Goal: Task Accomplishment & Management: Manage account settings

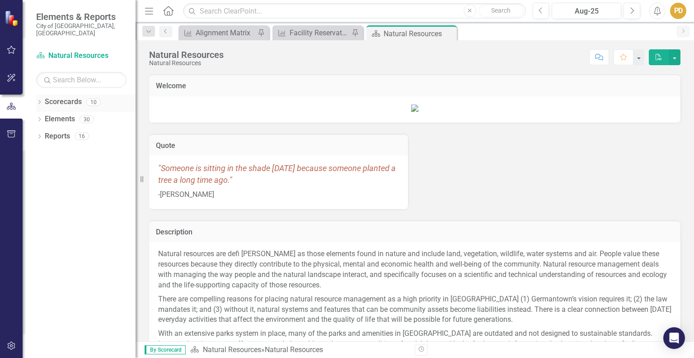
click at [39, 100] on icon "Dropdown" at bounding box center [39, 102] width 6 height 5
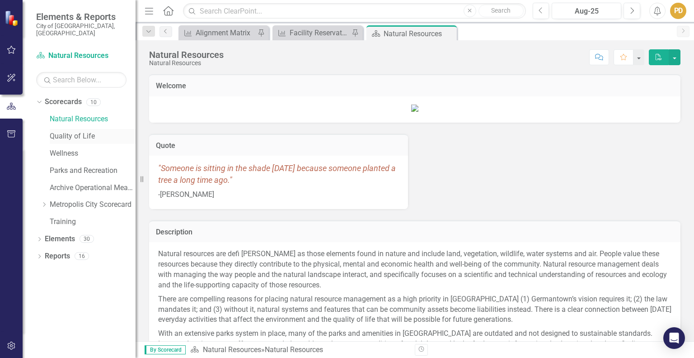
click at [71, 131] on link "Quality of Life" at bounding box center [93, 136] width 86 height 10
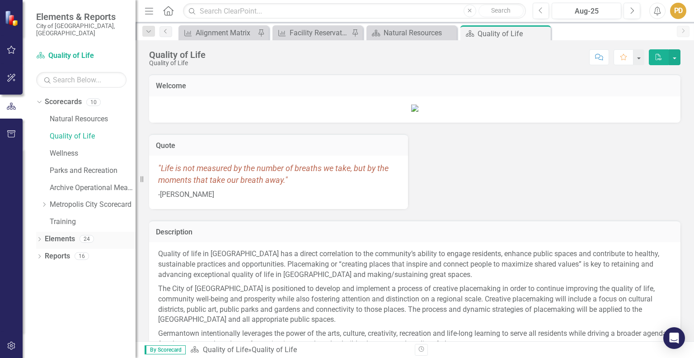
click at [40, 237] on icon "Dropdown" at bounding box center [39, 239] width 6 height 5
click at [74, 268] on link "Measure Measures" at bounding box center [71, 273] width 45 height 10
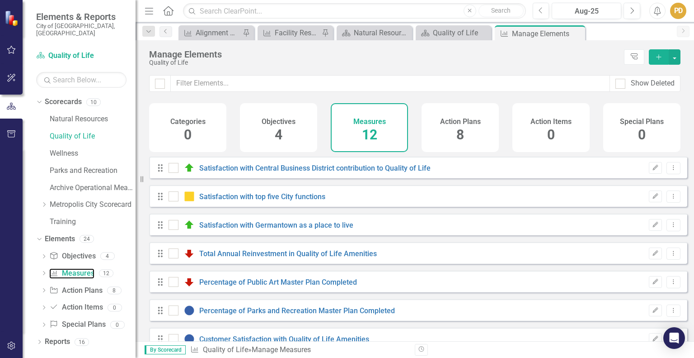
checkbox input "false"
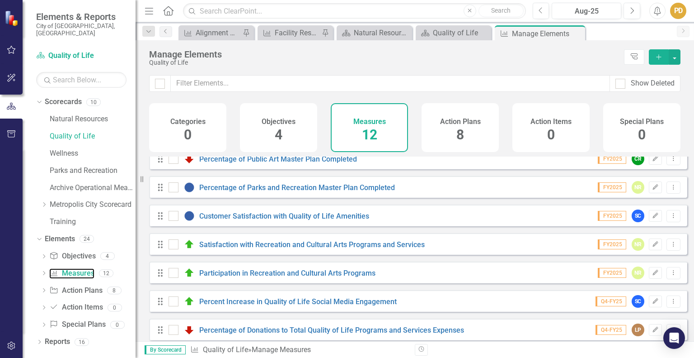
scroll to position [124, 0]
click at [228, 276] on link "Participation in Recreation and Cultural Arts Programs" at bounding box center [287, 272] width 176 height 9
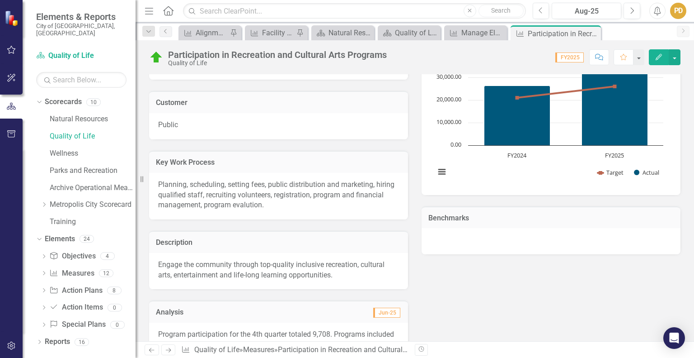
scroll to position [184, 0]
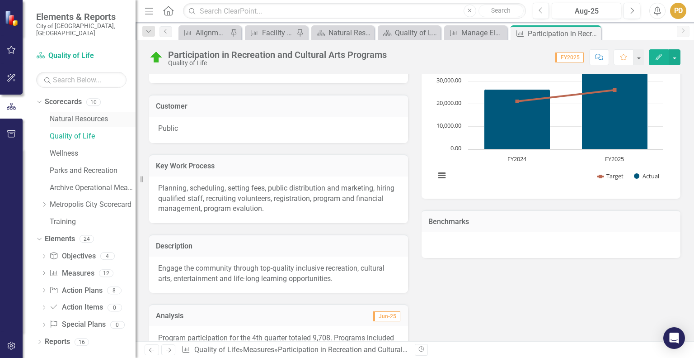
click at [87, 114] on link "Natural Resources" at bounding box center [93, 119] width 86 height 10
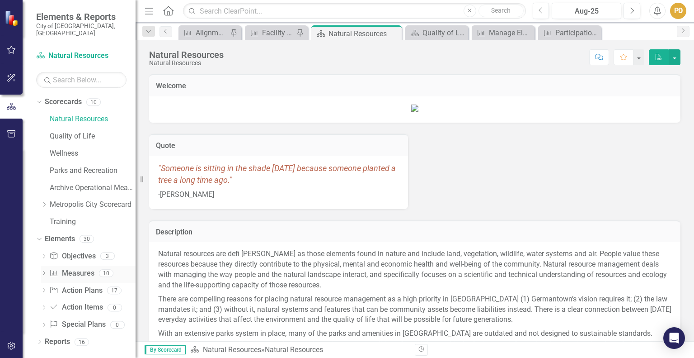
click at [44, 271] on icon "Dropdown" at bounding box center [44, 273] width 6 height 5
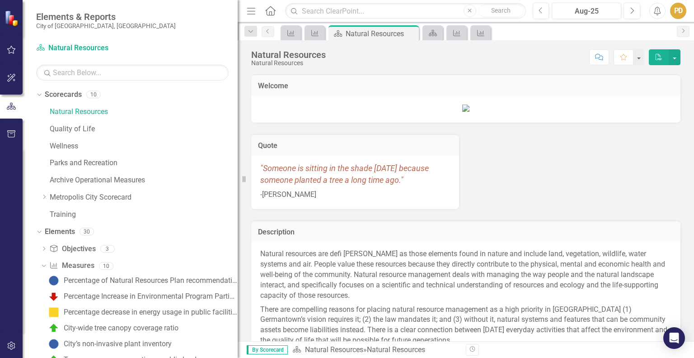
drag, startPoint x: 137, startPoint y: 217, endPoint x: 238, endPoint y: 213, distance: 100.5
click at [238, 213] on div "Resize" at bounding box center [241, 179] width 7 height 358
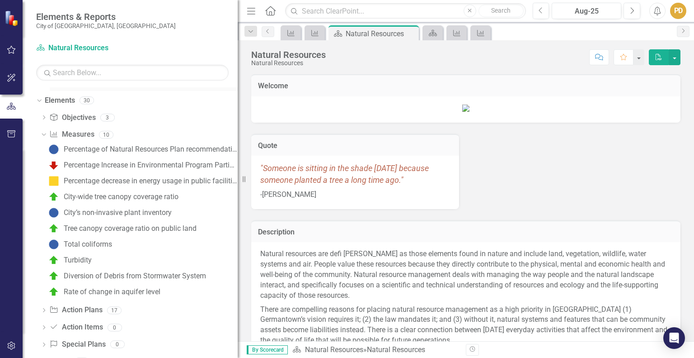
scroll to position [132, 0]
click at [140, 195] on div "City-wide tree canopy coverage ratio" at bounding box center [121, 196] width 115 height 8
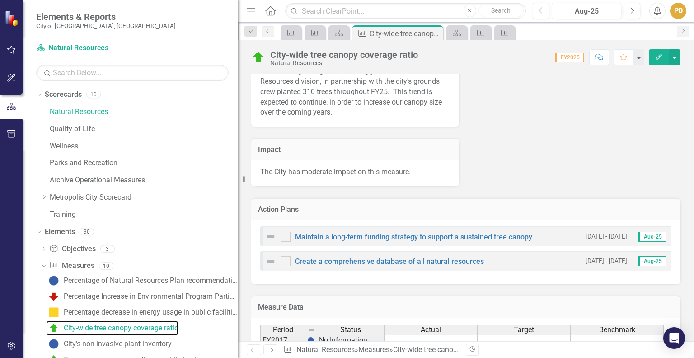
scroll to position [471, 0]
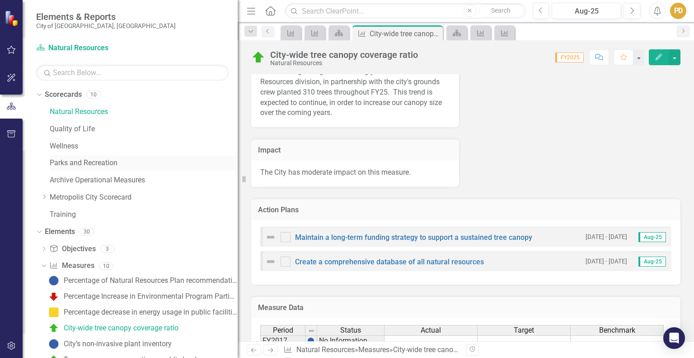
click at [87, 164] on link "Parks and Recreation" at bounding box center [144, 163] width 188 height 10
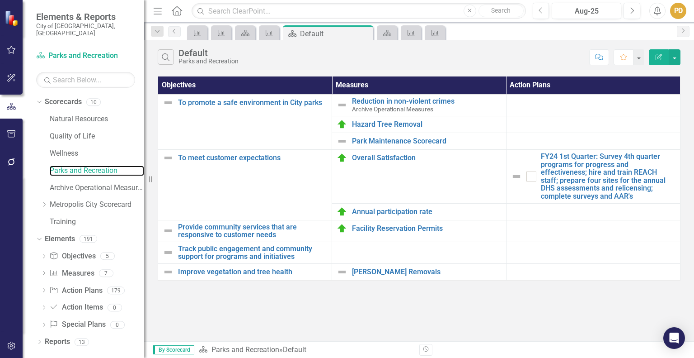
drag, startPoint x: 239, startPoint y: 165, endPoint x: 144, endPoint y: 165, distance: 94.5
click at [144, 165] on div "Resize" at bounding box center [147, 179] width 7 height 358
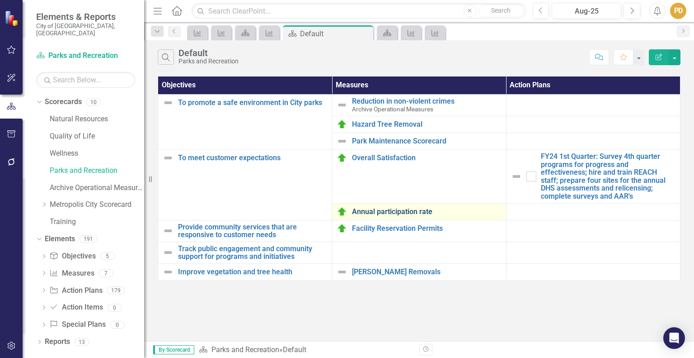
click at [367, 211] on link "Annual participation rate" at bounding box center [426, 211] width 149 height 8
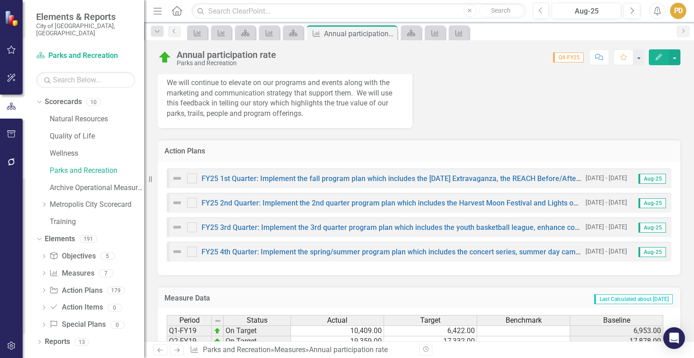
scroll to position [429, 0]
click at [532, 175] on link "FY25 1st Quarter: Implement the fall program plan which includes the [DATE] Ext…" at bounding box center [477, 179] width 551 height 9
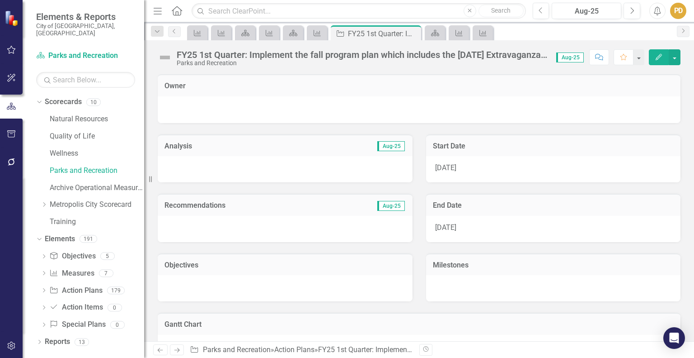
click at [192, 54] on div "FY25 1st Quarter: Implement the fall program plan which includes the [DATE] Ext…" at bounding box center [362, 55] width 371 height 10
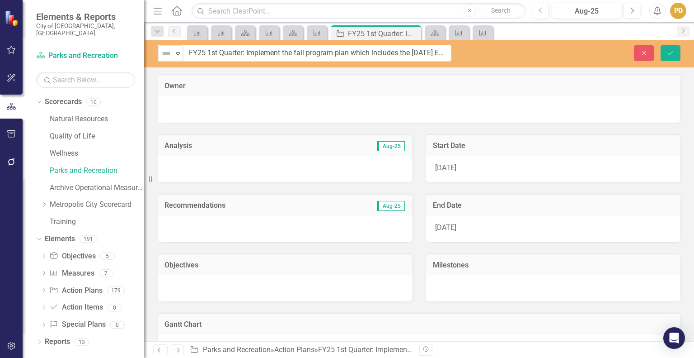
click at [448, 168] on span "[DATE]" at bounding box center [445, 167] width 21 height 9
click at [644, 52] on icon "Close" at bounding box center [644, 53] width 8 height 6
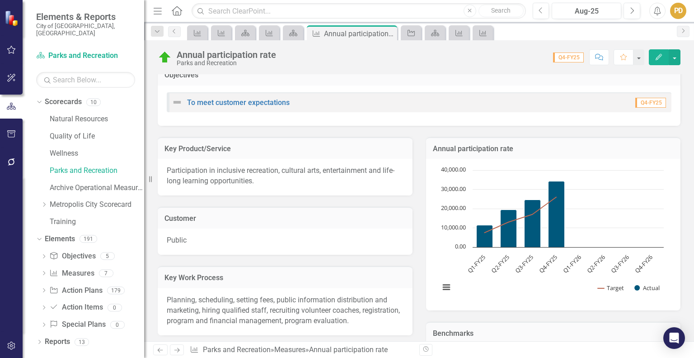
scroll to position [12, 0]
click at [80, 114] on link "Natural Resources" at bounding box center [97, 119] width 94 height 10
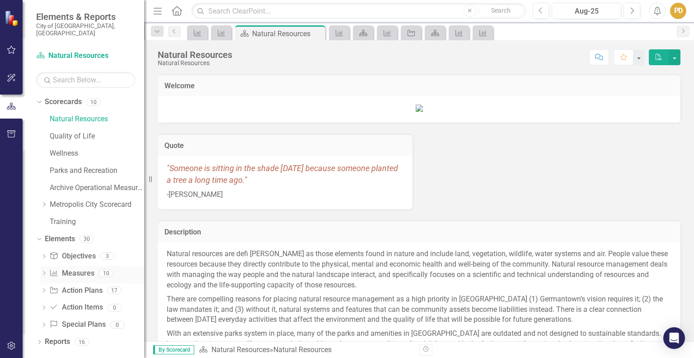
click at [44, 271] on icon at bounding box center [44, 273] width 2 height 4
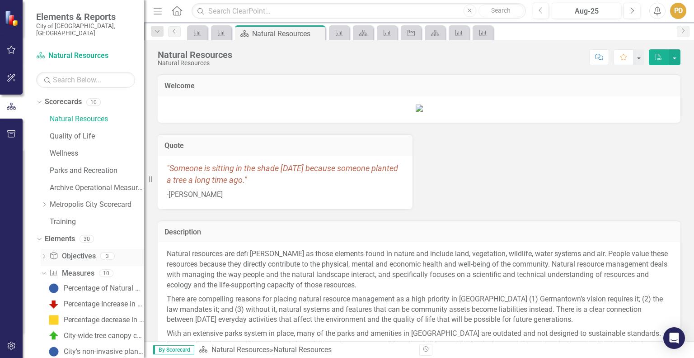
scroll to position [93, 0]
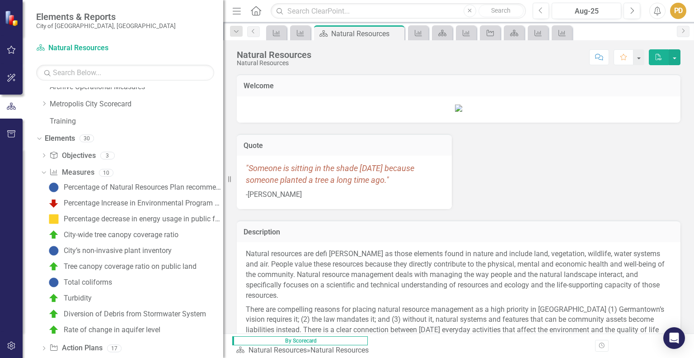
drag, startPoint x: 146, startPoint y: 255, endPoint x: 223, endPoint y: 249, distance: 78.0
click at [223, 249] on div "Resize" at bounding box center [226, 179] width 7 height 358
click at [169, 264] on div "Tree canopy coverage ratio on public land" at bounding box center [130, 266] width 133 height 8
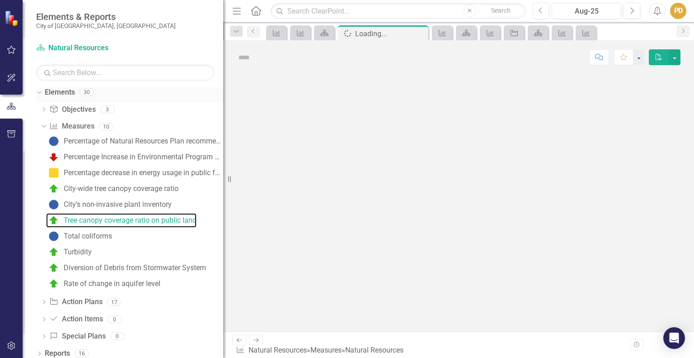
scroll to position [137, 0]
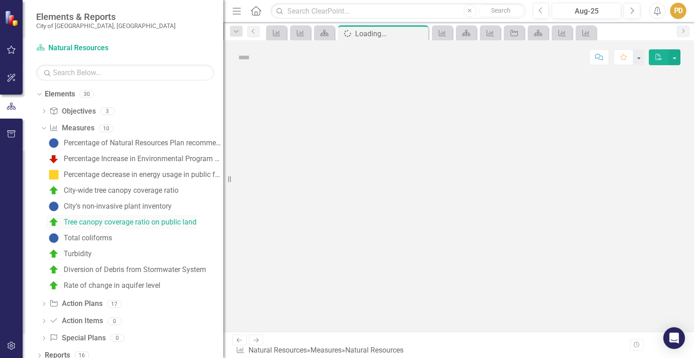
click at [145, 220] on div "Tree canopy coverage ratio on public land" at bounding box center [130, 222] width 133 height 8
click at [135, 208] on div "City’s non-invasive plant inventory" at bounding box center [118, 206] width 108 height 8
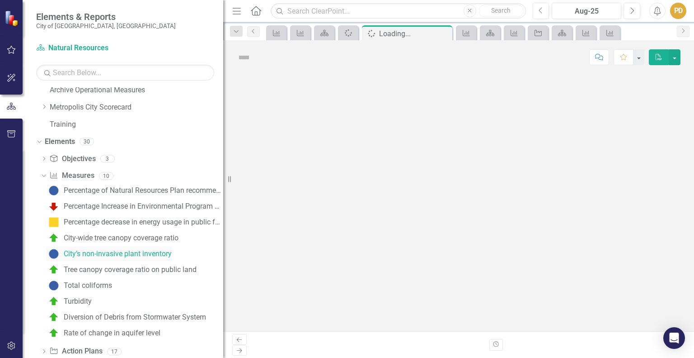
scroll to position [92, 0]
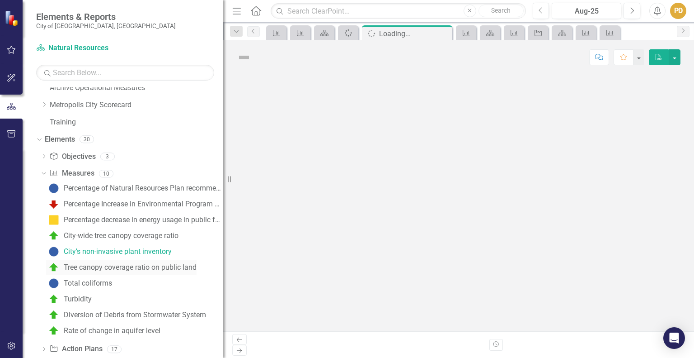
click at [135, 267] on div "Tree canopy coverage ratio on public land" at bounding box center [130, 267] width 133 height 8
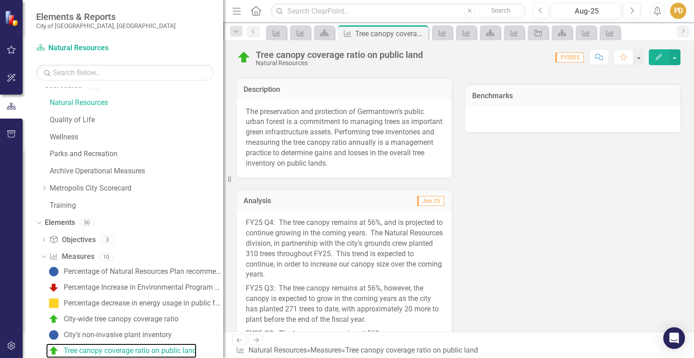
scroll to position [309, 0]
click at [635, 11] on icon "Next" at bounding box center [632, 11] width 5 height 8
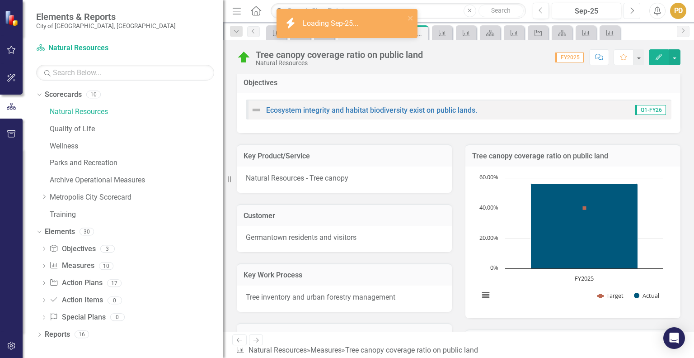
scroll to position [65, 0]
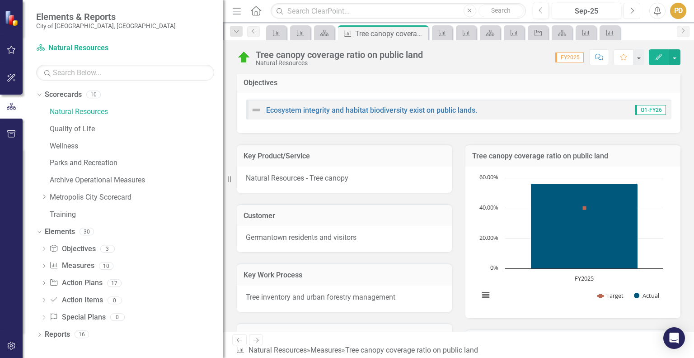
click at [581, 276] on text "FY2025" at bounding box center [584, 278] width 19 height 8
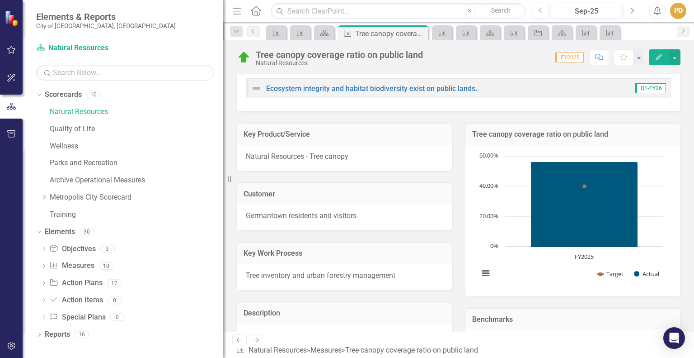
scroll to position [118, 0]
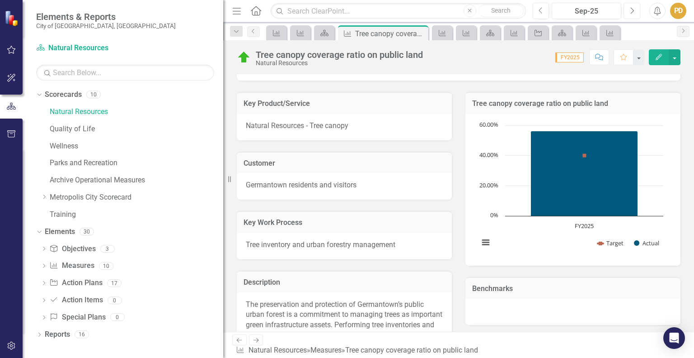
click at [631, 9] on icon "Next" at bounding box center [632, 11] width 5 height 8
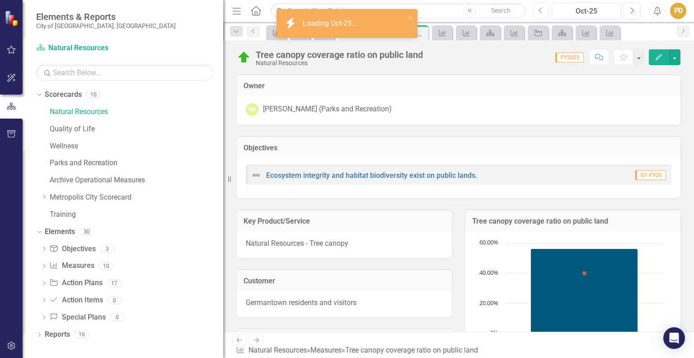
click at [541, 10] on icon "Previous" at bounding box center [541, 11] width 5 height 8
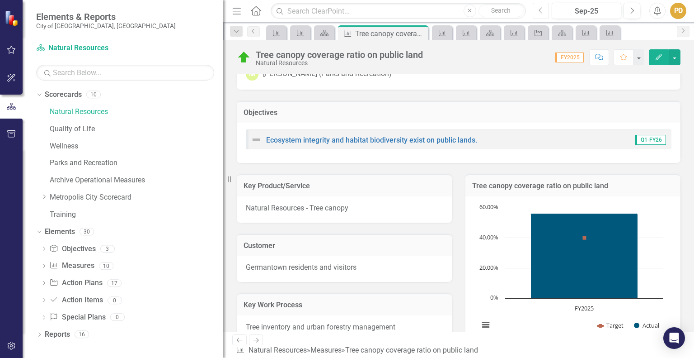
scroll to position [34, 0]
click at [572, 54] on span "FY2025" at bounding box center [570, 57] width 28 height 10
click at [582, 56] on span "FY2025" at bounding box center [570, 57] width 28 height 10
click at [580, 57] on span "FY2025" at bounding box center [570, 57] width 28 height 10
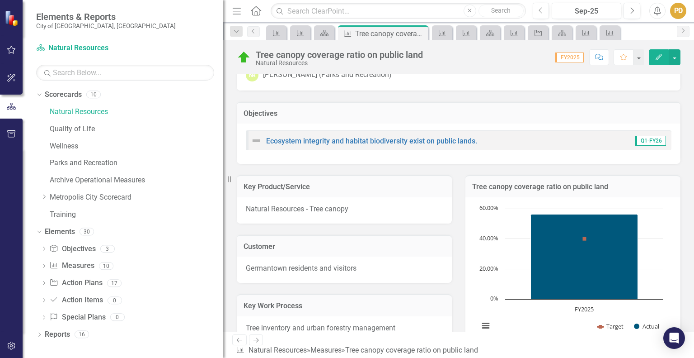
click at [494, 70] on div "Tree canopy coverage ratio on public land Natural Resources Score: 0.00 FY2025 …" at bounding box center [458, 185] width 471 height 291
click at [575, 57] on span "FY2025" at bounding box center [570, 57] width 28 height 10
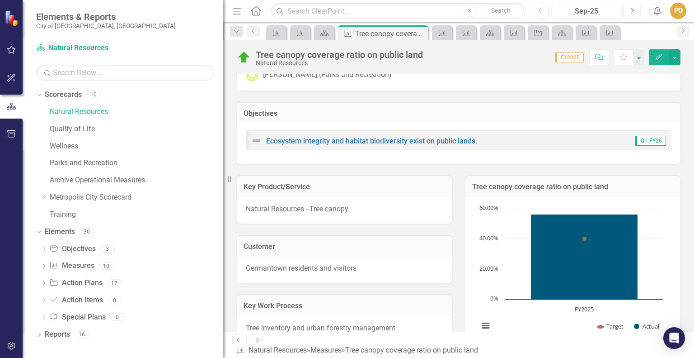
click at [575, 57] on span "FY2025" at bounding box center [570, 57] width 28 height 10
click at [484, 60] on div "Score: 0.00 FY2025 Completed Comment Favorite Edit" at bounding box center [554, 56] width 253 height 15
click at [639, 54] on button "button" at bounding box center [639, 57] width 12 height 16
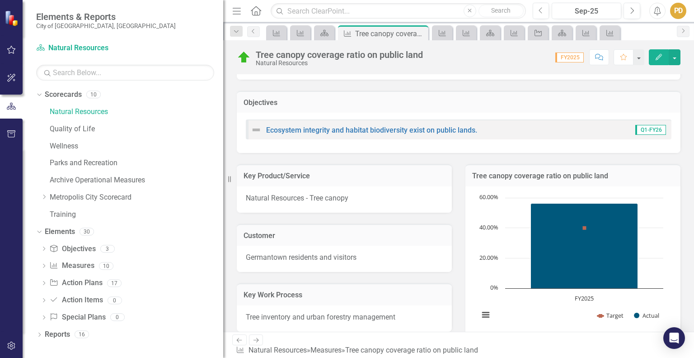
scroll to position [48, 0]
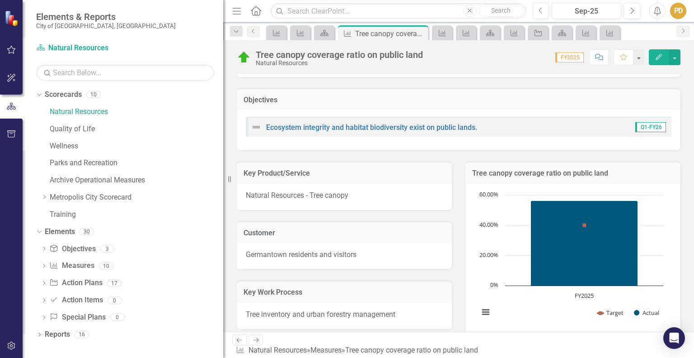
click at [585, 295] on text "FY2025" at bounding box center [584, 295] width 19 height 8
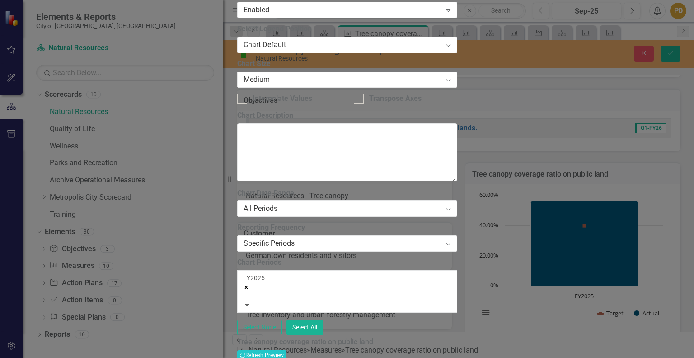
click at [325, 273] on div "FY2025" at bounding box center [347, 286] width 208 height 27
click at [250, 284] on icon "Remove FY2025" at bounding box center [246, 287] width 6 height 6
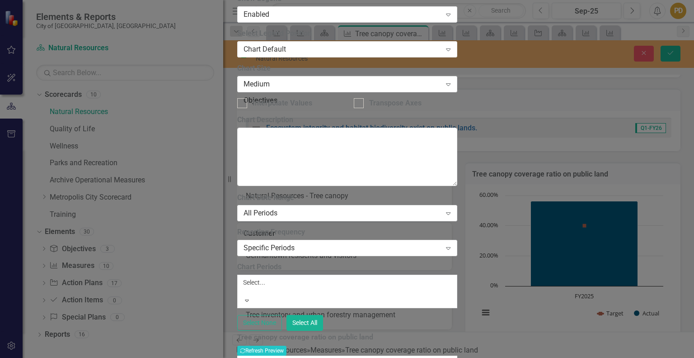
scroll to position [13, 0]
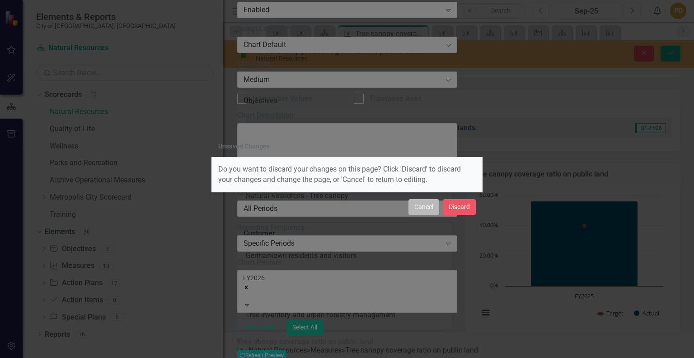
click at [419, 206] on button "Cancel" at bounding box center [424, 207] width 31 height 16
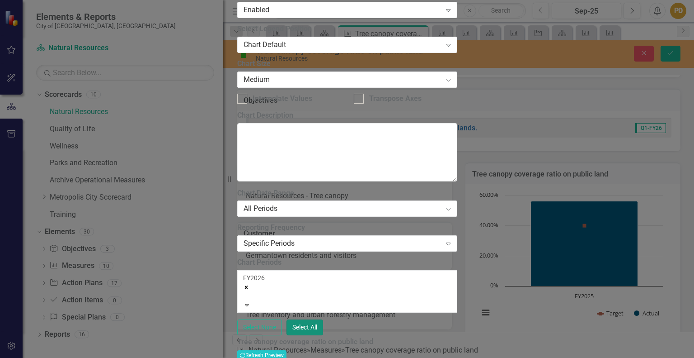
click at [323, 319] on button "Select All" at bounding box center [305, 327] width 37 height 16
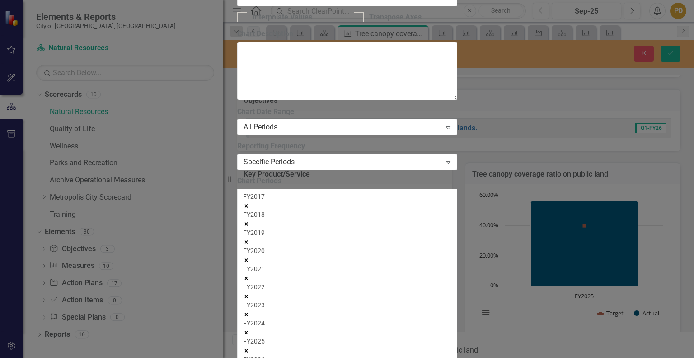
click at [248, 204] on icon "Remove FY2017" at bounding box center [246, 205] width 3 height 3
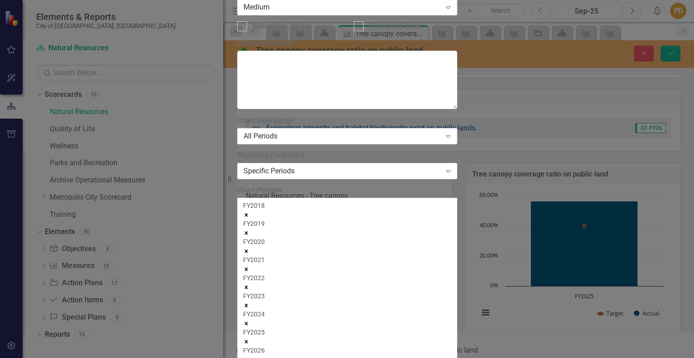
click at [248, 213] on icon "Remove FY2018" at bounding box center [246, 214] width 3 height 3
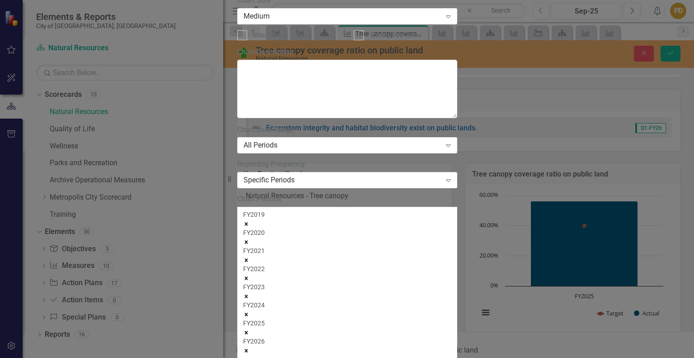
click at [248, 222] on icon "Remove FY2019" at bounding box center [246, 223] width 3 height 3
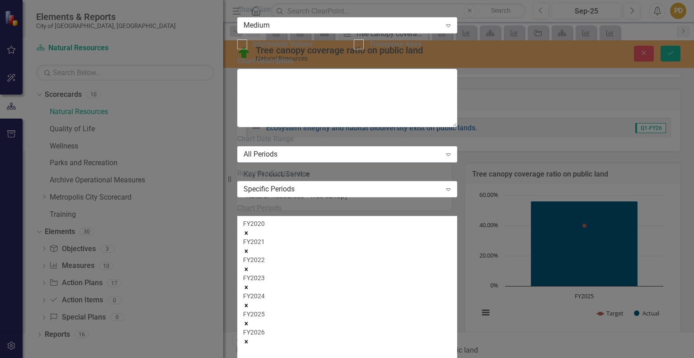
click at [248, 231] on icon "Remove FY2020" at bounding box center [246, 232] width 3 height 3
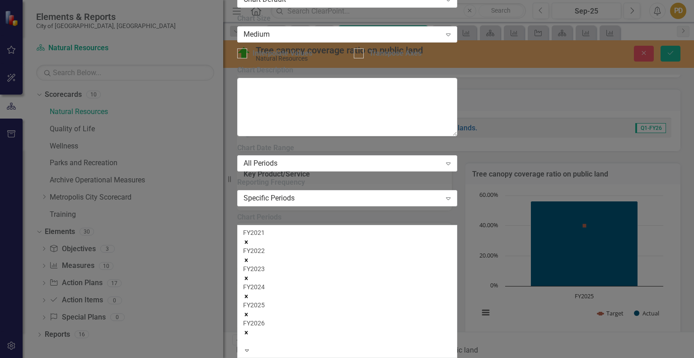
click at [248, 240] on icon "Remove FY2021" at bounding box center [246, 241] width 3 height 3
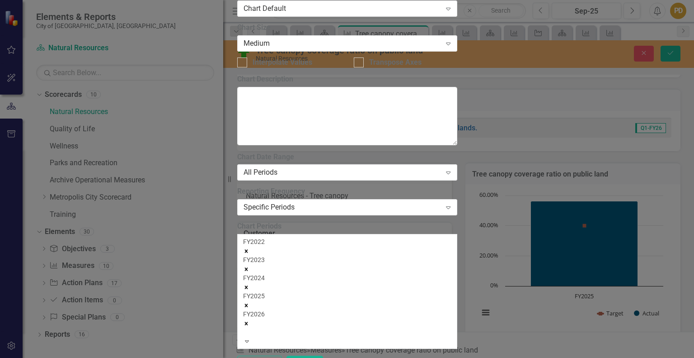
click at [248, 250] on icon "Remove FY2022" at bounding box center [246, 251] width 3 height 3
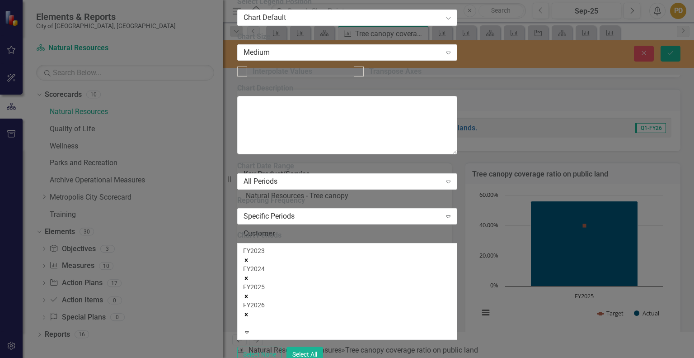
click at [248, 259] on icon "Remove FY2023" at bounding box center [246, 260] width 3 height 3
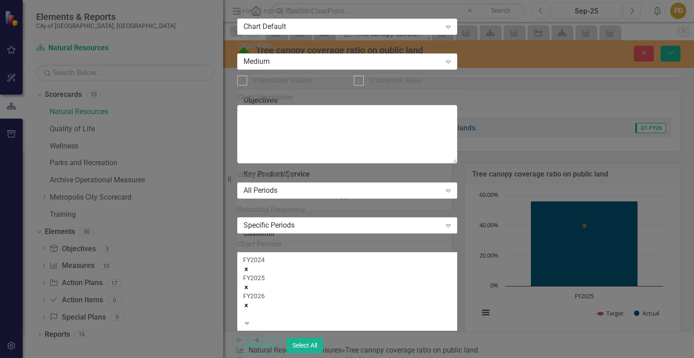
click at [248, 268] on icon "Remove FY2024" at bounding box center [246, 269] width 3 height 3
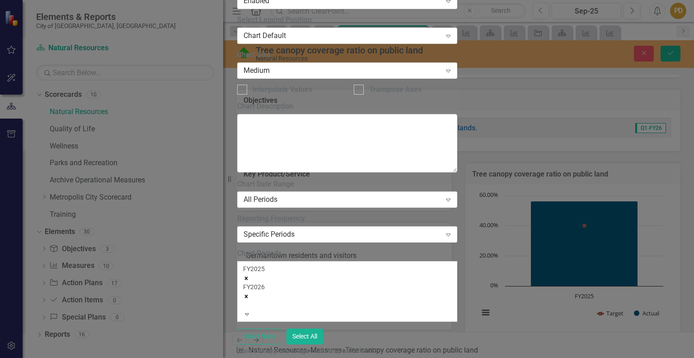
click at [248, 277] on icon "Remove FY2025" at bounding box center [246, 278] width 3 height 3
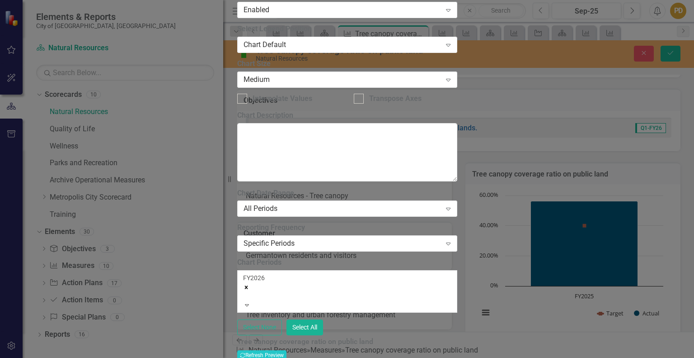
click at [392, 242] on div "From this tab, you define the periods you want included in the chart. For examp…" at bounding box center [347, 261] width 220 height 147
click at [287, 350] on button "Recalculate Refresh Preview" at bounding box center [261, 355] width 49 height 10
drag, startPoint x: 667, startPoint y: 353, endPoint x: 667, endPoint y: 344, distance: 9.0
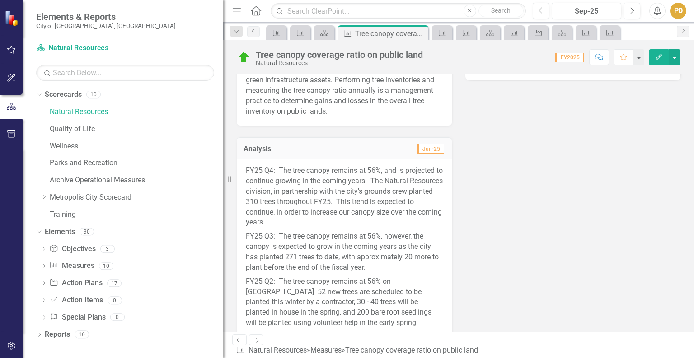
scroll to position [362, 0]
click at [92, 112] on link "Natural Resources" at bounding box center [137, 112] width 174 height 10
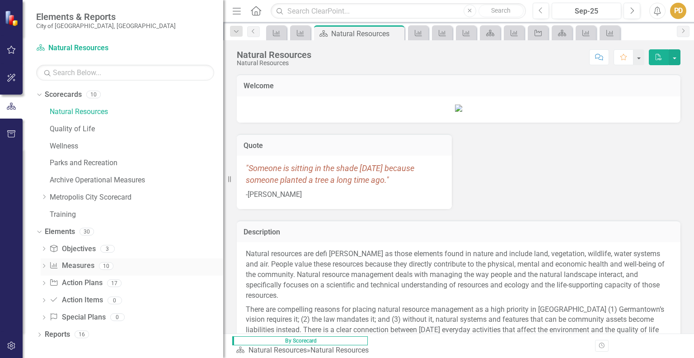
click at [43, 266] on icon "Dropdown" at bounding box center [44, 266] width 6 height 5
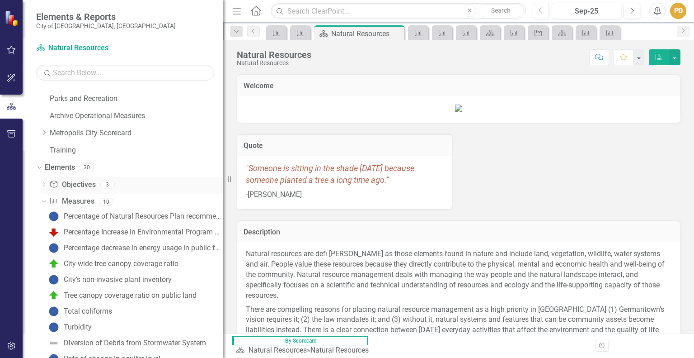
scroll to position [144, 0]
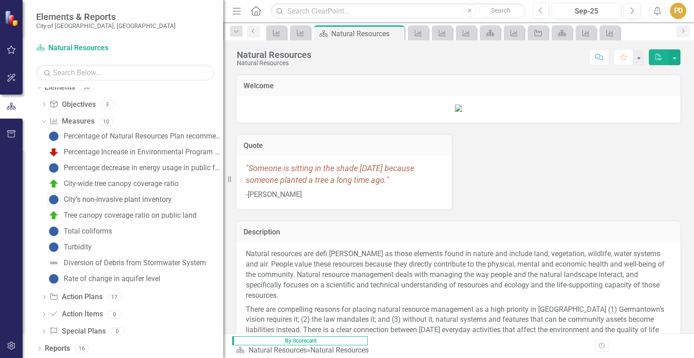
click at [116, 201] on div "City’s non-invasive plant inventory" at bounding box center [118, 199] width 108 height 8
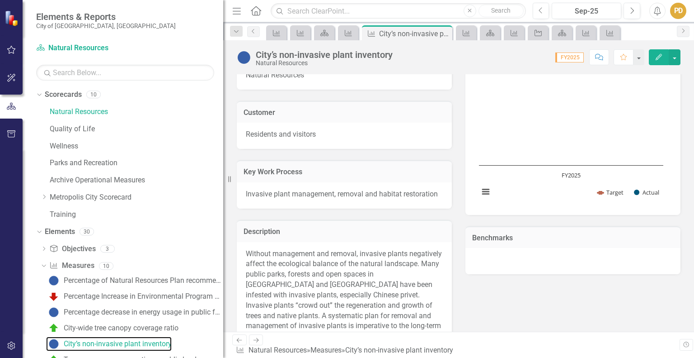
scroll to position [167, 0]
click at [566, 173] on text "FY2025" at bounding box center [571, 176] width 19 height 8
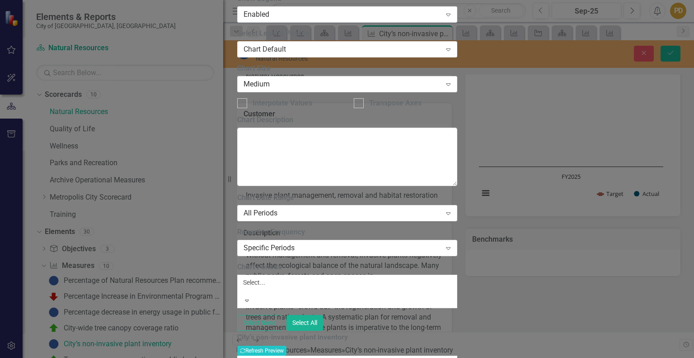
click at [322, 287] on div at bounding box center [347, 291] width 208 height 9
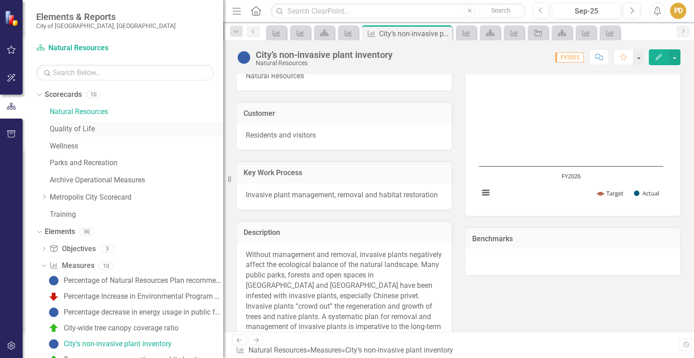
click at [83, 127] on link "Quality of Life" at bounding box center [137, 129] width 174 height 10
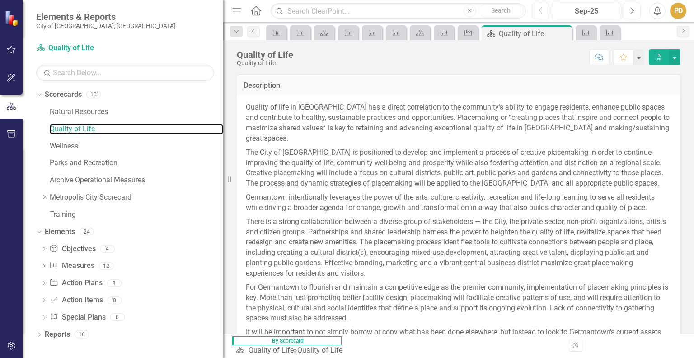
scroll to position [255, 0]
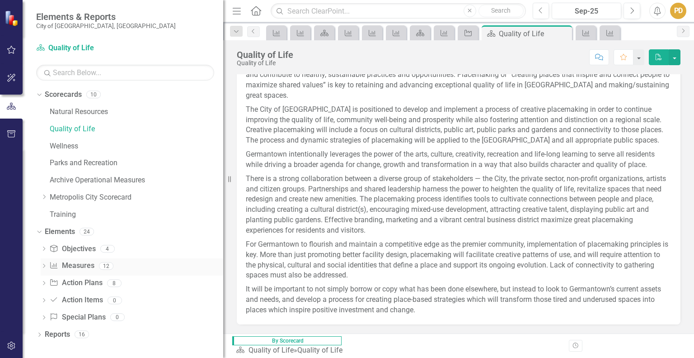
click at [45, 267] on icon "Dropdown" at bounding box center [44, 266] width 6 height 5
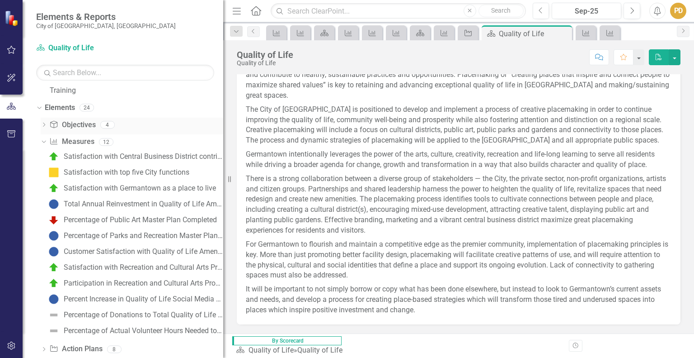
scroll to position [125, 0]
click at [118, 232] on div "Percentage of Parks and Recreation Master Plan Completed" at bounding box center [144, 235] width 160 height 8
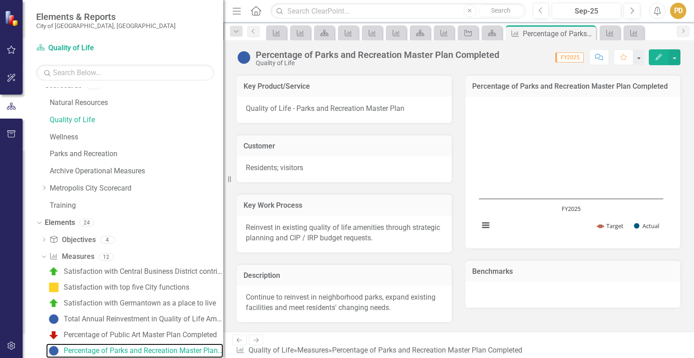
scroll to position [134, 0]
click at [567, 207] on text "FY2025" at bounding box center [571, 209] width 19 height 8
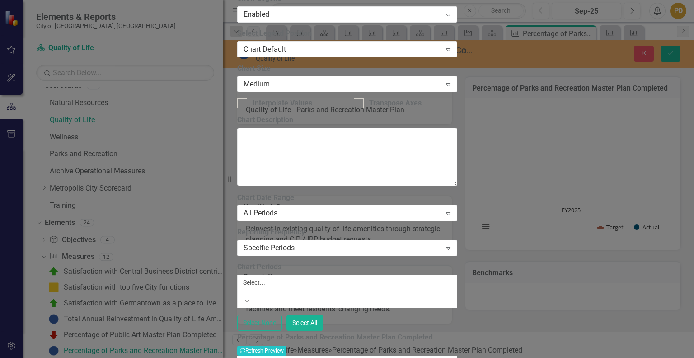
click at [337, 287] on div at bounding box center [347, 291] width 208 height 9
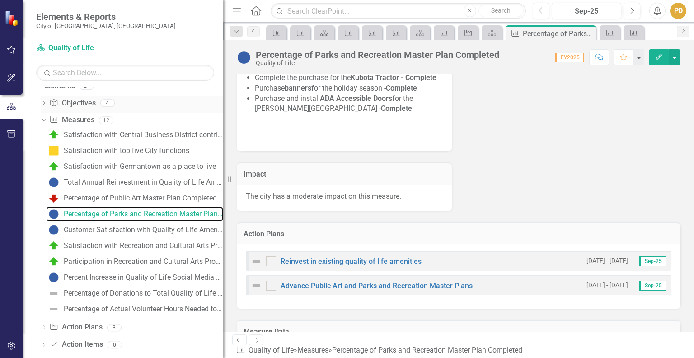
scroll to position [146, 0]
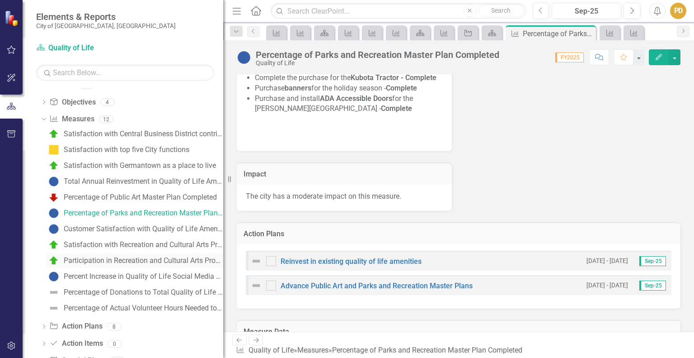
click at [155, 261] on div "Participation in Recreation and Cultural Arts Programs" at bounding box center [144, 260] width 160 height 8
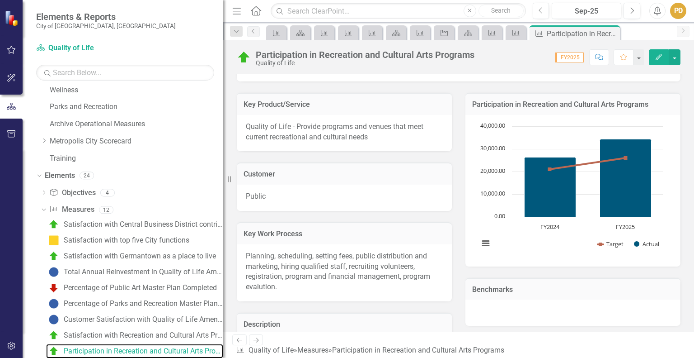
scroll to position [90, 0]
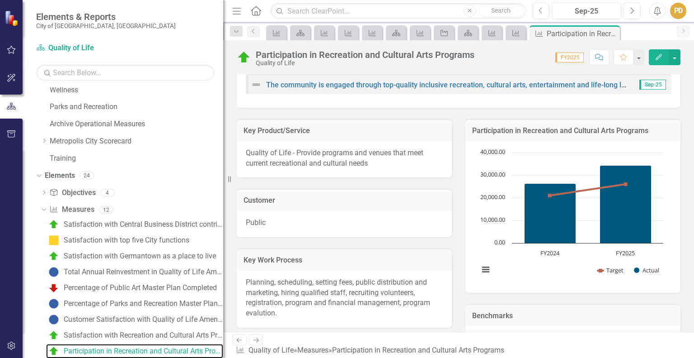
click at [552, 251] on text "FY2024" at bounding box center [550, 253] width 19 height 8
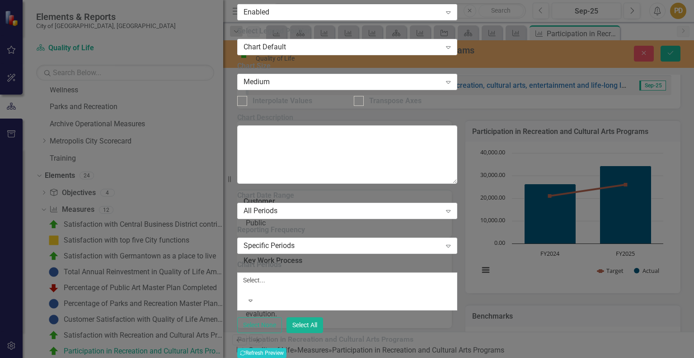
click at [288, 284] on div at bounding box center [347, 288] width 208 height 9
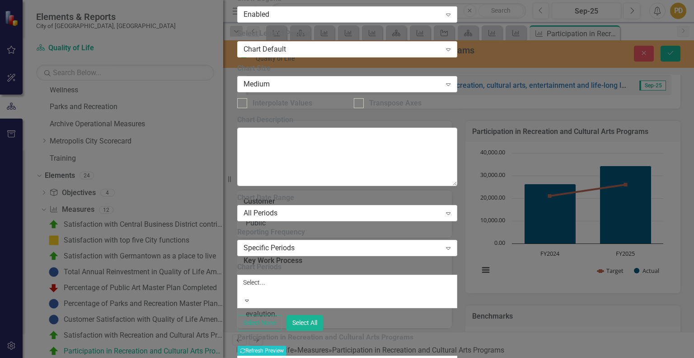
scroll to position [13, 0]
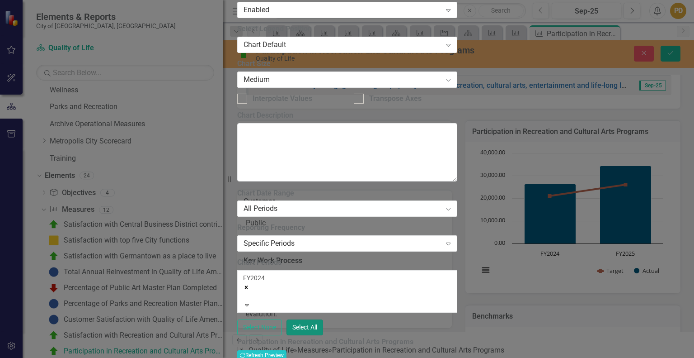
click at [323, 319] on button "Select All" at bounding box center [305, 327] width 37 height 16
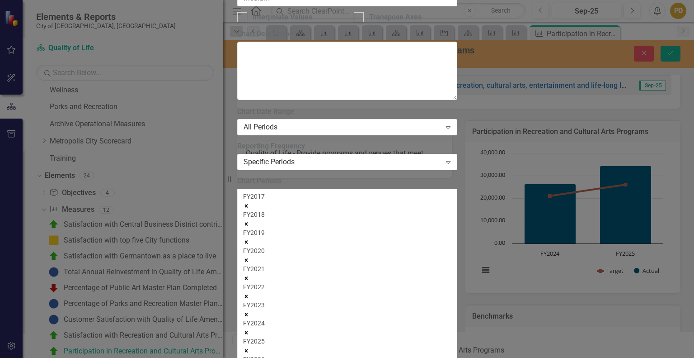
click at [250, 203] on icon "Remove FY2017" at bounding box center [246, 206] width 6 height 6
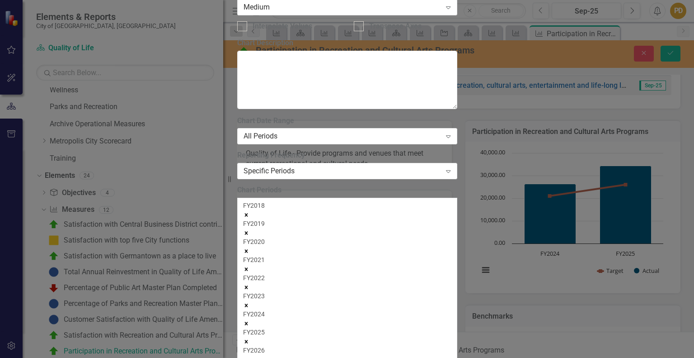
click at [250, 212] on icon "Remove FY2018" at bounding box center [246, 215] width 6 height 6
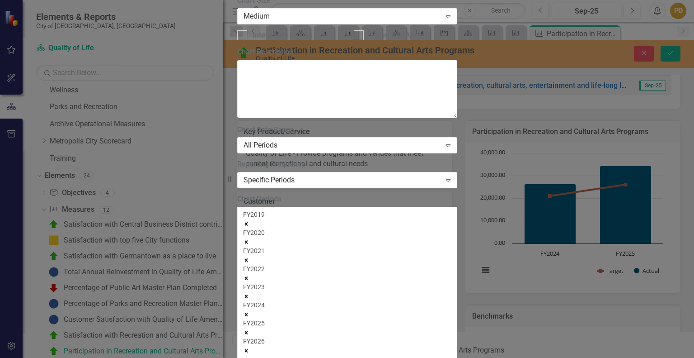
click at [250, 221] on icon "Remove FY2019" at bounding box center [246, 224] width 6 height 6
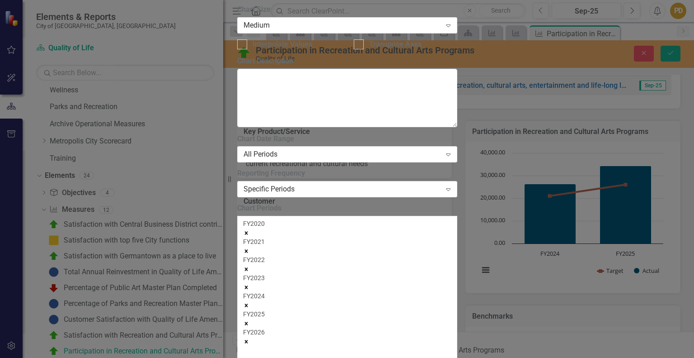
click at [250, 230] on icon "Remove FY2020" at bounding box center [246, 233] width 6 height 6
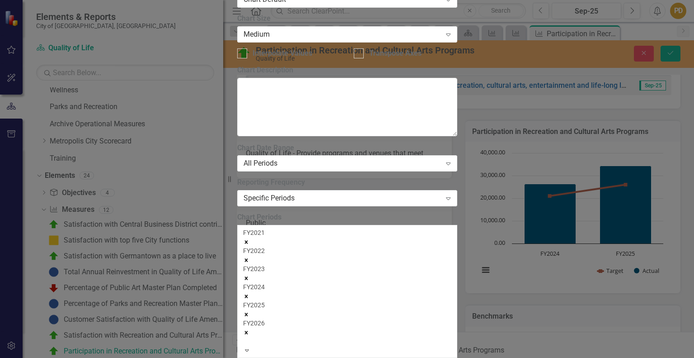
click at [250, 239] on icon "Remove FY2021" at bounding box center [246, 242] width 6 height 6
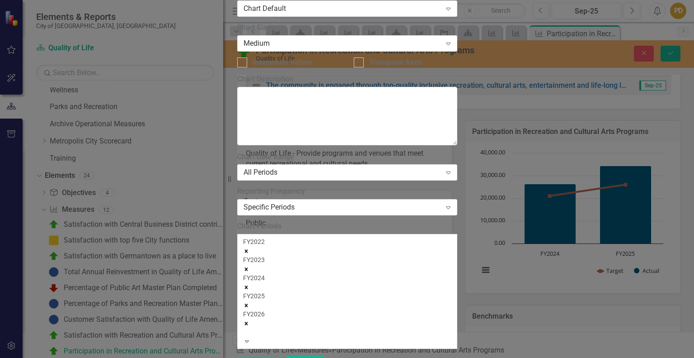
click at [250, 248] on icon "Remove FY2022" at bounding box center [246, 251] width 6 height 6
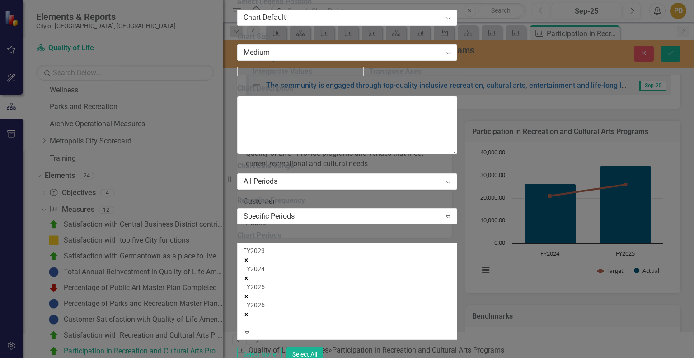
click at [250, 257] on icon "Remove FY2023" at bounding box center [246, 260] width 6 height 6
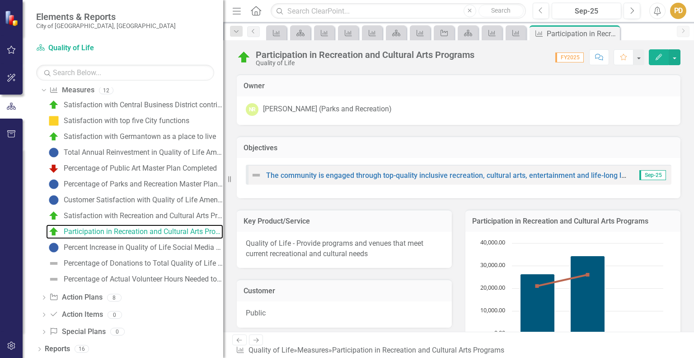
scroll to position [0, 0]
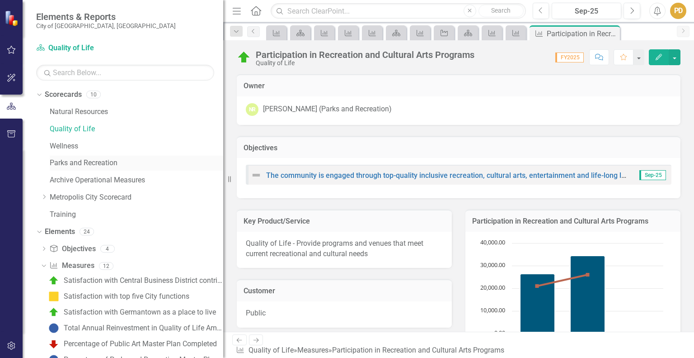
click at [70, 161] on link "Parks and Recreation" at bounding box center [137, 163] width 174 height 10
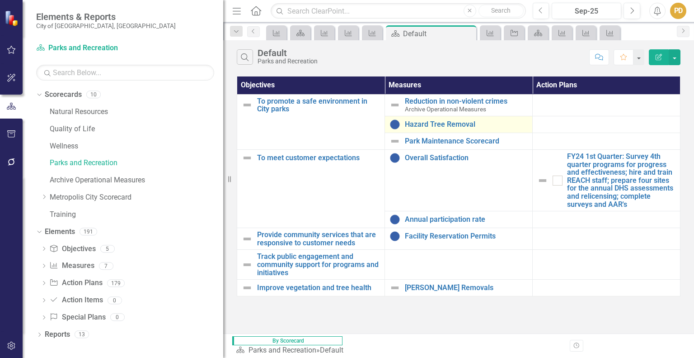
click at [424, 130] on td "Hazard Tree Removal Edit Edit Measure Link Open Element" at bounding box center [459, 124] width 148 height 17
click at [426, 125] on link "Hazard Tree Removal" at bounding box center [466, 124] width 123 height 8
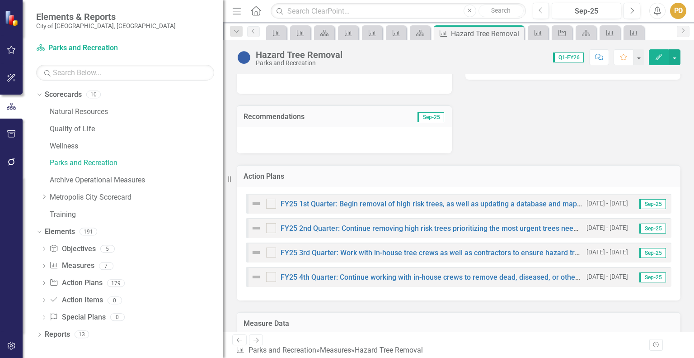
scroll to position [302, 0]
click at [537, 200] on link "FY25 1st Quarter: Begin removal of high risk trees, as well as updating a datab…" at bounding box center [533, 203] width 504 height 9
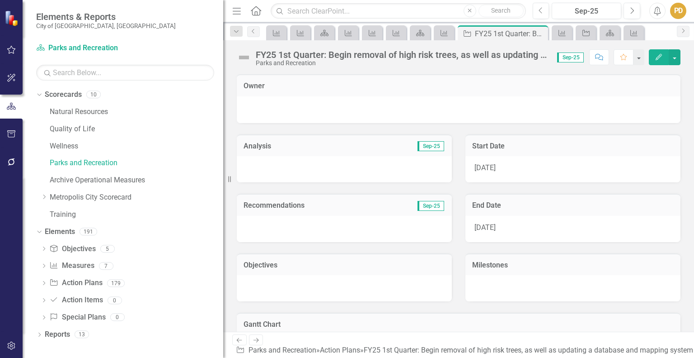
click at [278, 55] on div "FY25 1st Quarter: Begin removal of high risk trees, as well as updating a datab…" at bounding box center [402, 55] width 292 height 10
click at [273, 53] on div "FY25 1st Quarter: Begin removal of high risk trees, as well as updating a datab…" at bounding box center [402, 55] width 292 height 10
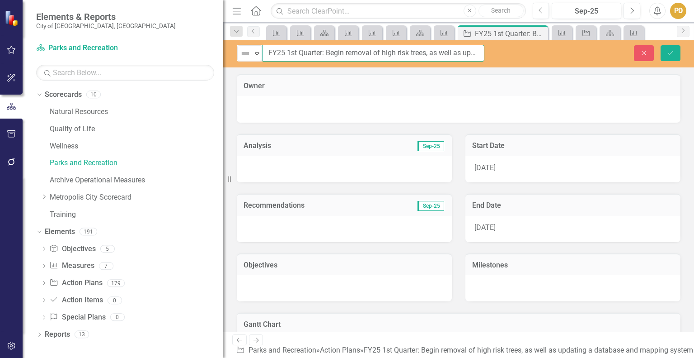
click at [283, 54] on input "FY25 1st Quarter: Begin removal of high risk trees, as well as updating a datab…" at bounding box center [374, 53] width 222 height 17
type input "FY26 1st Quarter: Begin removal of high risk trees, as well as updating a datab…"
click at [674, 55] on icon "Save" at bounding box center [671, 53] width 8 height 6
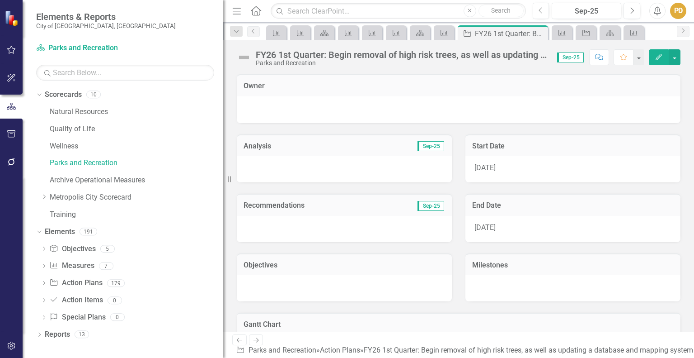
click at [491, 168] on span "[DATE]" at bounding box center [485, 167] width 21 height 9
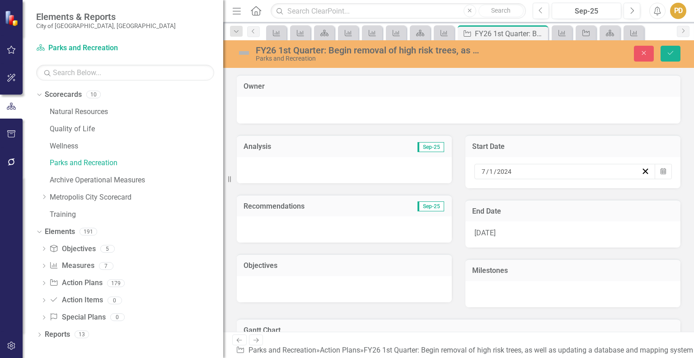
click at [515, 168] on div "[DATE]" at bounding box center [561, 171] width 161 height 9
click at [510, 167] on div "[DATE] [DATE]" at bounding box center [561, 171] width 161 height 9
click at [609, 193] on button "›" at bounding box center [603, 189] width 20 height 20
click at [630, 193] on button "»" at bounding box center [623, 189] width 20 height 20
click at [512, 192] on button "‹" at bounding box center [505, 189] width 20 height 20
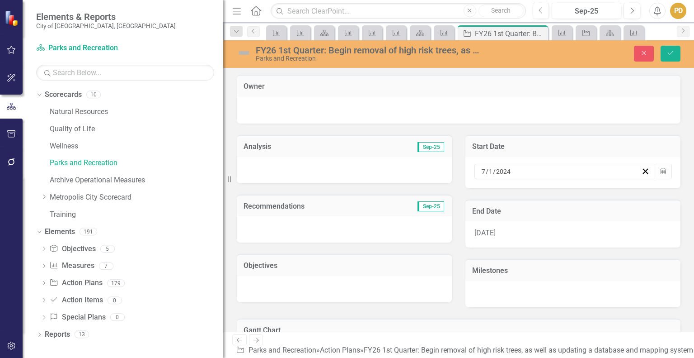
click at [533, 222] on abbr "1" at bounding box center [532, 218] width 4 height 7
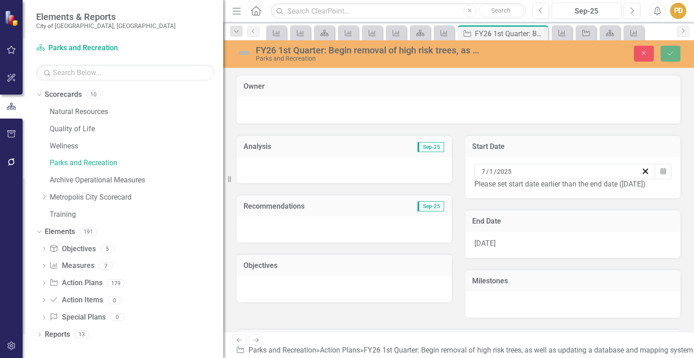
click at [496, 242] on span "[DATE]" at bounding box center [485, 243] width 21 height 9
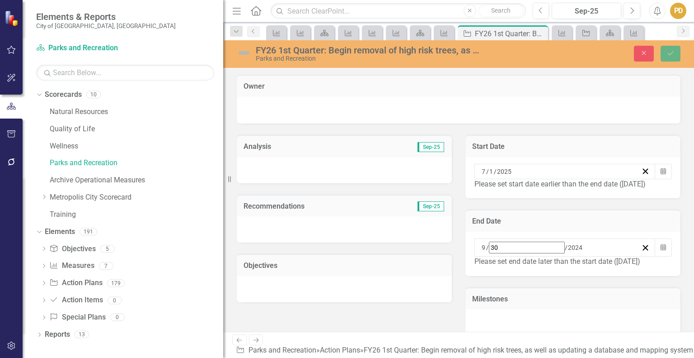
click at [539, 245] on div "[DATE]" at bounding box center [561, 247] width 161 height 12
click at [629, 254] on button "»" at bounding box center [623, 264] width 20 height 20
click at [535, 355] on abbr "30" at bounding box center [531, 358] width 7 height 7
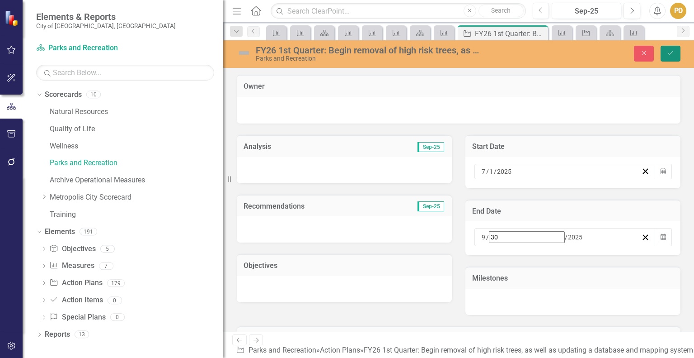
click at [669, 51] on icon "Save" at bounding box center [671, 53] width 8 height 6
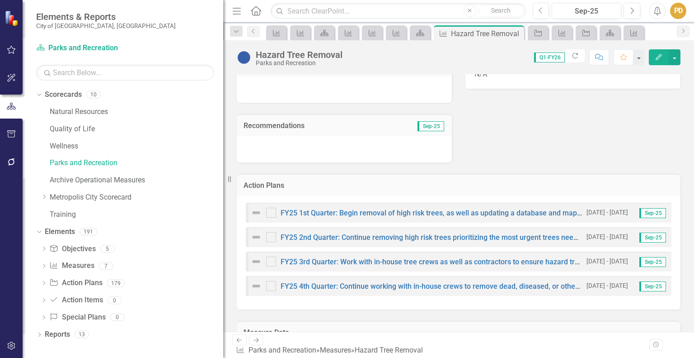
scroll to position [293, 0]
click at [369, 209] on link "FY25 1st Quarter: Begin removal of high risk trees, as well as updating a datab…" at bounding box center [533, 211] width 504 height 9
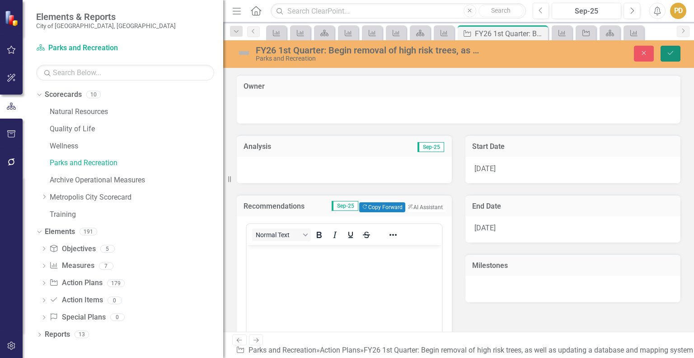
click at [671, 54] on icon "Save" at bounding box center [671, 53] width 8 height 6
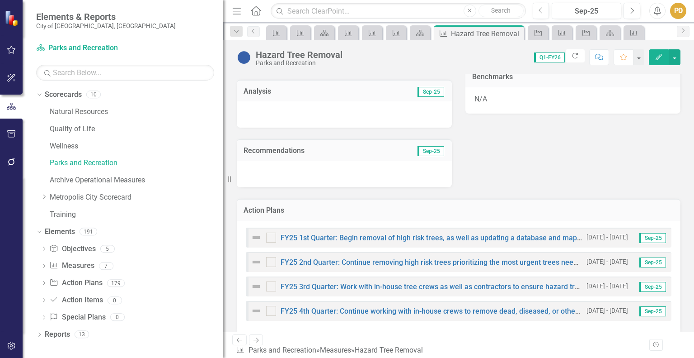
scroll to position [350, 0]
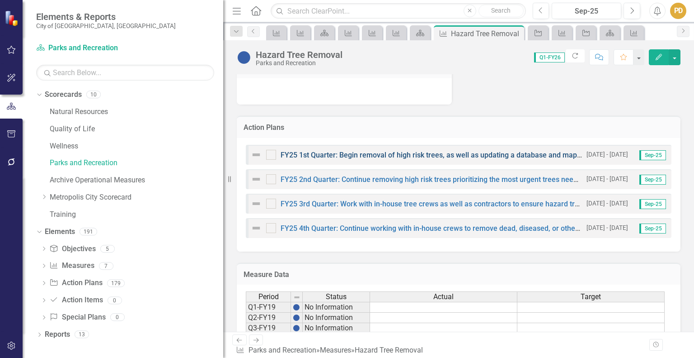
click at [344, 154] on link "FY25 1st Quarter: Begin removal of high risk trees, as well as updating a datab…" at bounding box center [533, 155] width 504 height 9
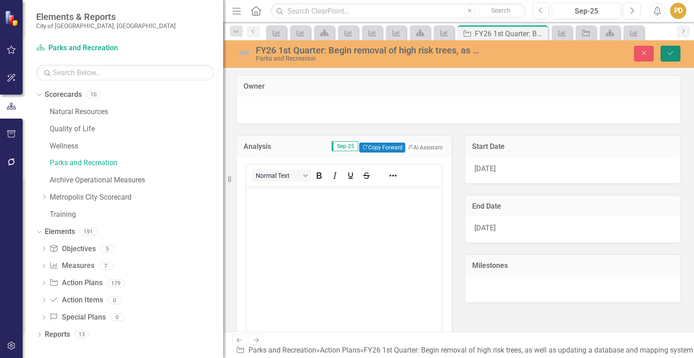
click at [673, 48] on button "Save" at bounding box center [671, 54] width 20 height 16
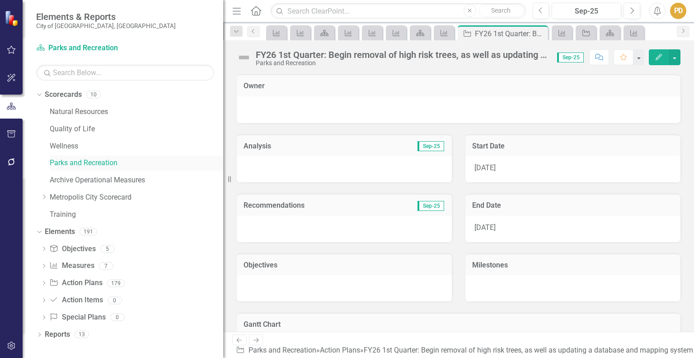
click at [77, 162] on link "Parks and Recreation" at bounding box center [137, 163] width 174 height 10
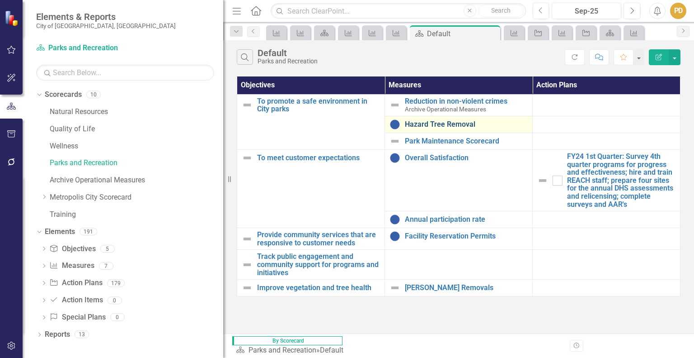
click at [427, 123] on link "Hazard Tree Removal" at bounding box center [466, 124] width 123 height 8
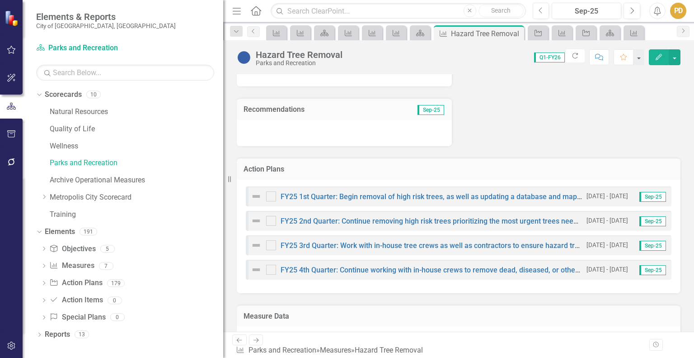
scroll to position [309, 0]
click at [647, 195] on span "Sep-25" at bounding box center [653, 196] width 27 height 10
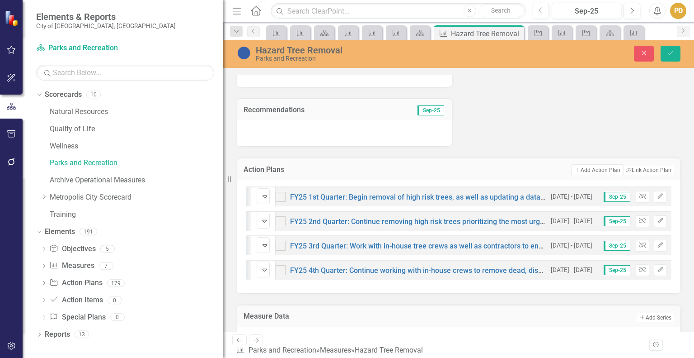
click at [654, 195] on button "Edit" at bounding box center [660, 197] width 13 height 12
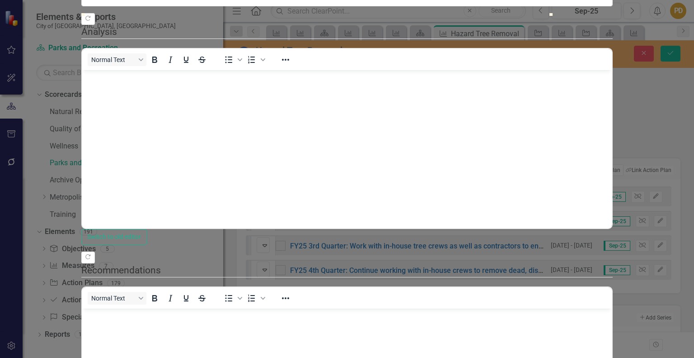
scroll to position [0, 0]
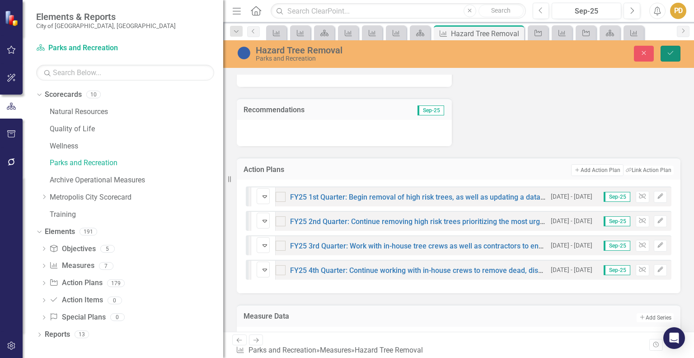
click at [672, 54] on icon "Save" at bounding box center [671, 53] width 8 height 6
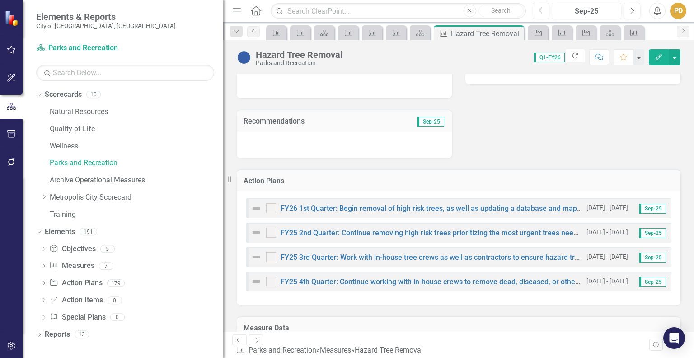
scroll to position [297, 0]
click at [556, 233] on link "FY25 2nd Quarter: Continue removing high risk trees prioritizing the most urgen…" at bounding box center [604, 232] width 646 height 9
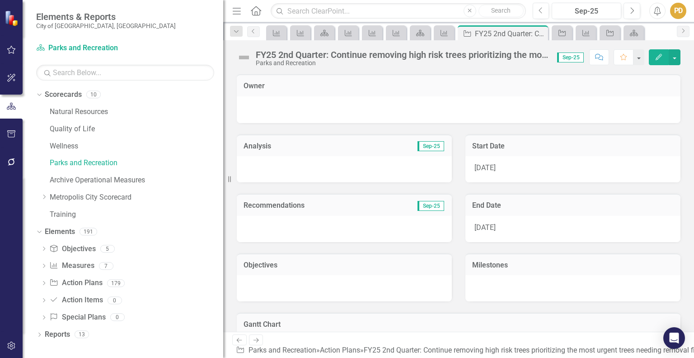
click at [272, 52] on div "FY25 2nd Quarter: Continue removing high risk trees prioritizing the most urgen…" at bounding box center [402, 55] width 292 height 10
click at [277, 56] on div "FY25 2nd Quarter: Continue removing high risk trees prioritizing the most urgen…" at bounding box center [402, 55] width 292 height 10
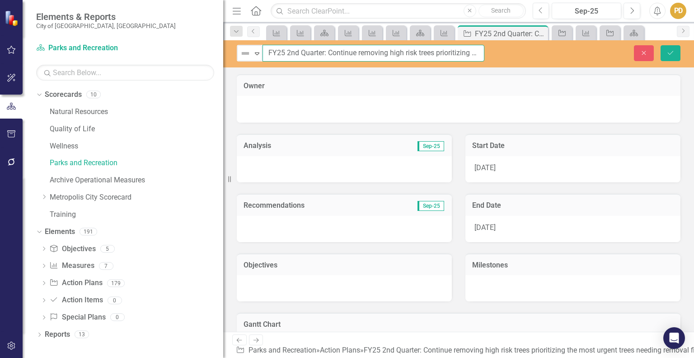
click at [284, 53] on input "FY25 2nd Quarter: Continue removing high risk trees prioritizing the most urgen…" at bounding box center [374, 53] width 222 height 17
type input "FY26 2nd Quarter: Continue removing high risk trees prioritizing the most urgen…"
click at [498, 167] on div "[DATE]" at bounding box center [573, 169] width 215 height 26
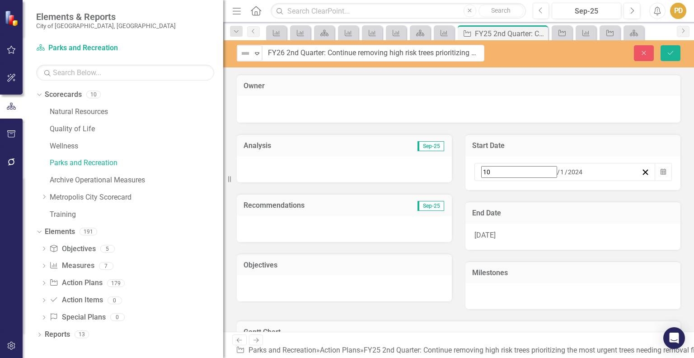
click at [548, 166] on div "[DATE]" at bounding box center [561, 172] width 161 height 12
click at [548, 166] on div "[DATE] [DATE]" at bounding box center [561, 170] width 161 height 9
click at [631, 193] on button "»" at bounding box center [623, 188] width 20 height 20
click at [562, 223] on button "1" at bounding box center [554, 218] width 23 height 16
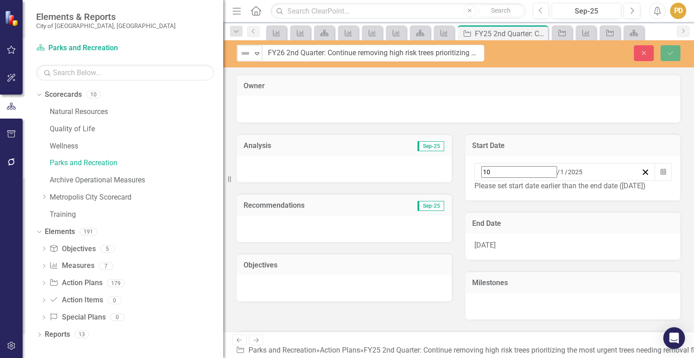
click at [505, 245] on div "[DATE]" at bounding box center [573, 246] width 215 height 26
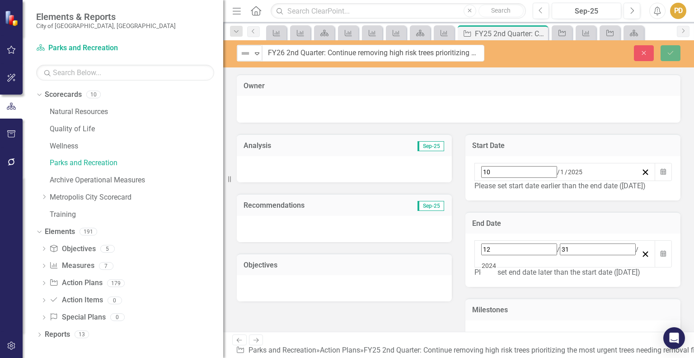
click at [536, 245] on div "[DATE]" at bounding box center [561, 253] width 161 height 21
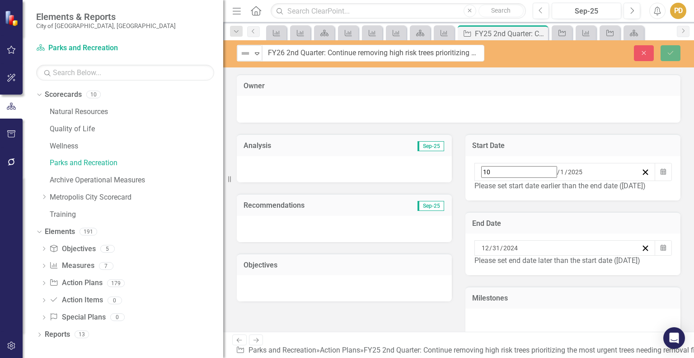
click at [536, 245] on div "[DATE] [DATE]" at bounding box center [561, 247] width 161 height 9
click at [631, 255] on button "»" at bounding box center [623, 265] width 20 height 20
click at [558, 357] on abbr "31" at bounding box center [554, 360] width 7 height 7
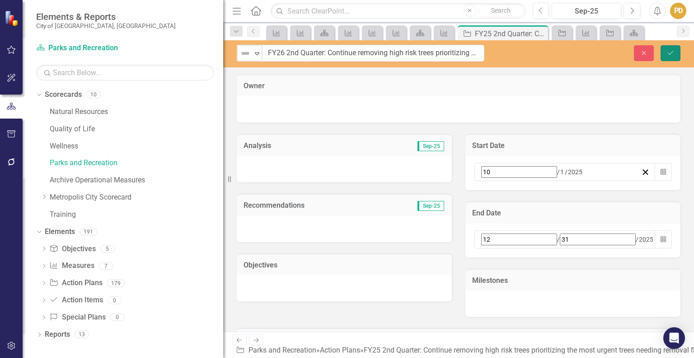
click at [671, 55] on icon "Save" at bounding box center [671, 53] width 8 height 6
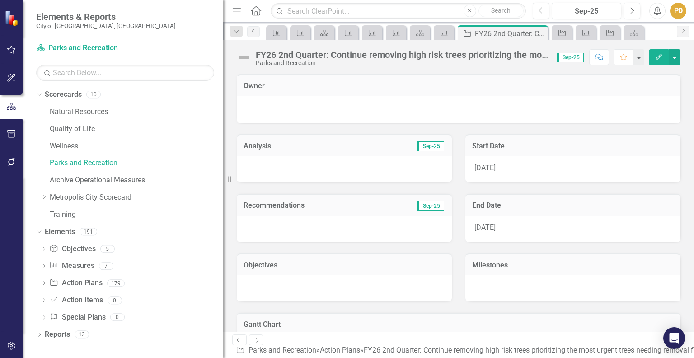
scroll to position [64, 0]
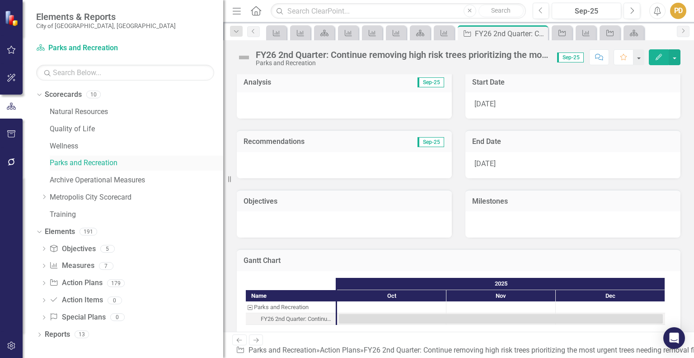
click at [90, 162] on link "Parks and Recreation" at bounding box center [137, 163] width 174 height 10
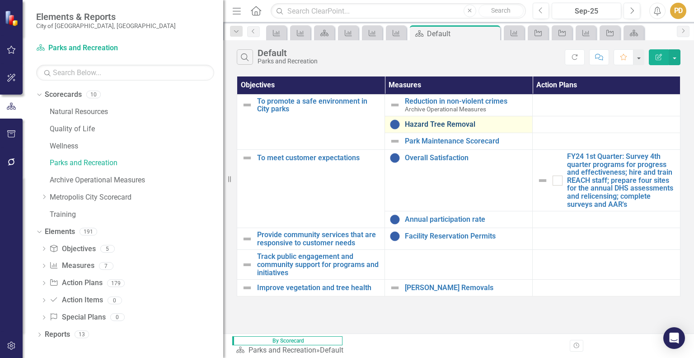
click at [450, 126] on link "Hazard Tree Removal" at bounding box center [466, 124] width 123 height 8
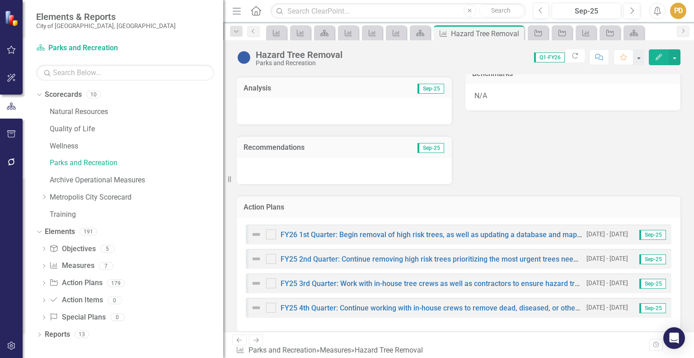
scroll to position [271, 0]
click at [540, 258] on link "FY25 2nd Quarter: Continue removing high risk trees prioritizing the most urgen…" at bounding box center [604, 258] width 646 height 9
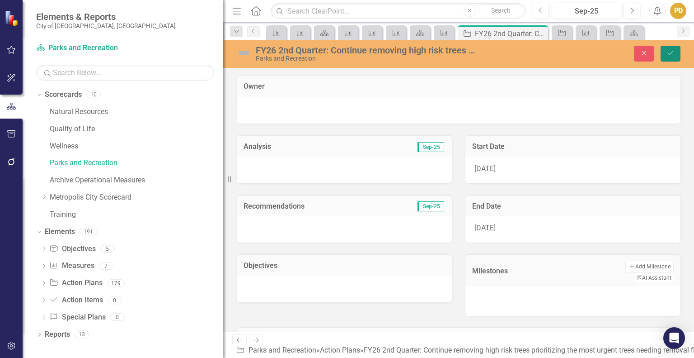
click at [672, 51] on icon "Save" at bounding box center [671, 53] width 8 height 6
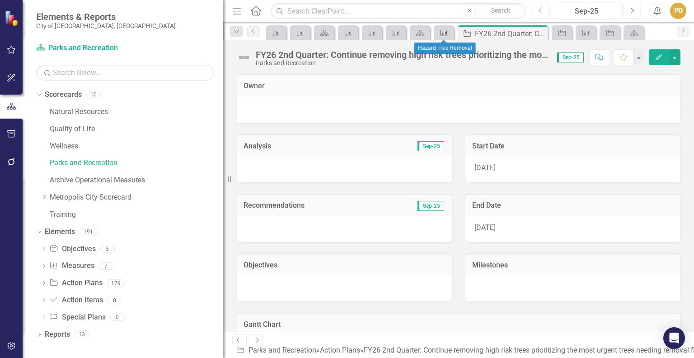
click at [444, 29] on icon "Measure" at bounding box center [444, 32] width 9 height 7
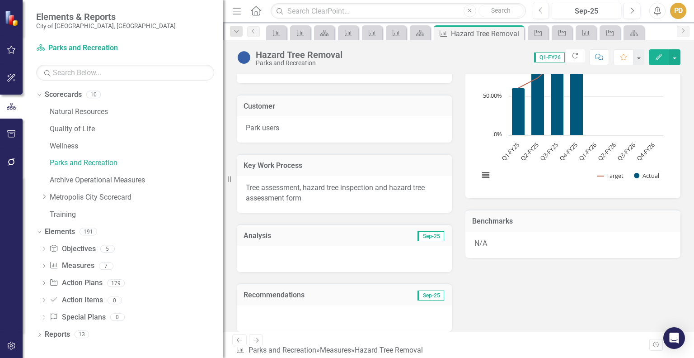
scroll to position [119, 0]
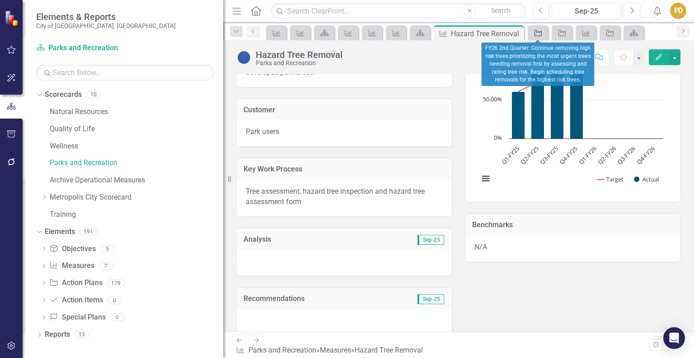
click at [536, 31] on icon "Action Plan" at bounding box center [538, 32] width 9 height 7
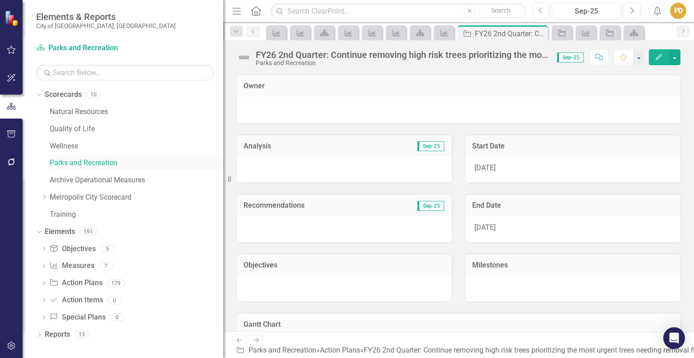
click at [80, 159] on link "Parks and Recreation" at bounding box center [137, 163] width 174 height 10
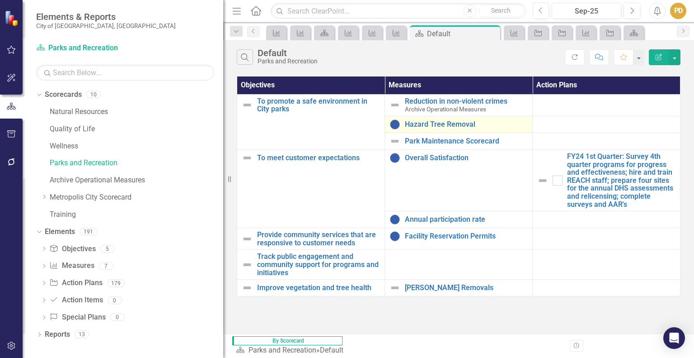
click at [429, 130] on td "Hazard Tree Removal Edit Edit Measure Link Open Element" at bounding box center [459, 124] width 148 height 17
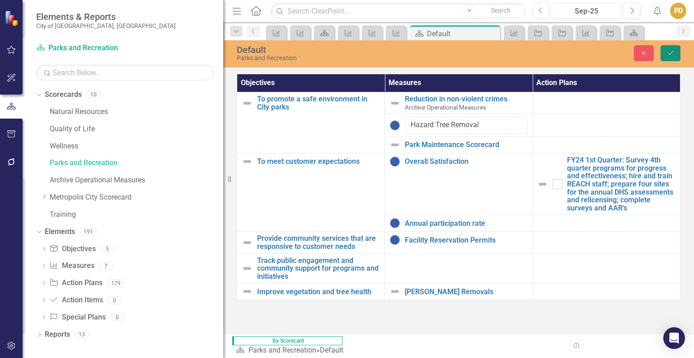
click at [671, 51] on icon "Save" at bounding box center [671, 53] width 8 height 6
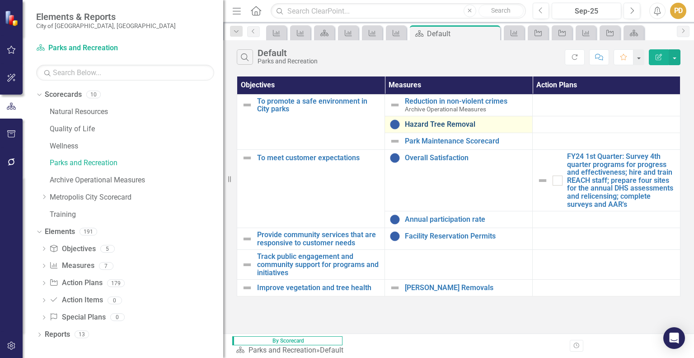
click at [452, 124] on link "Hazard Tree Removal" at bounding box center [466, 124] width 123 height 8
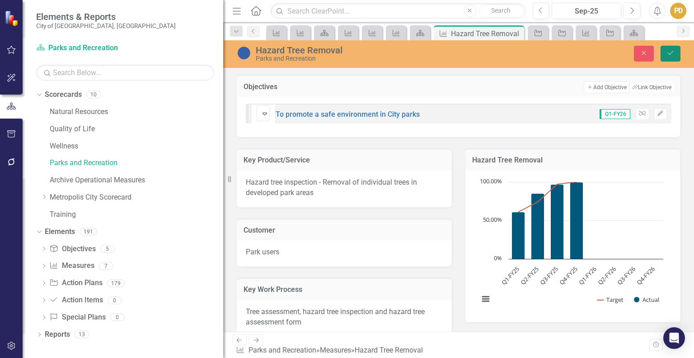
click at [667, 52] on icon "Save" at bounding box center [671, 53] width 8 height 6
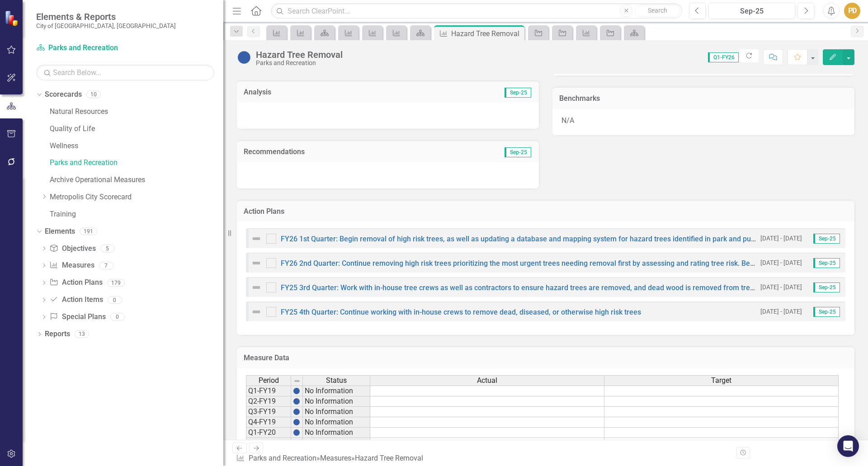
scroll to position [235, 0]
